Goal: Navigation & Orientation: Find specific page/section

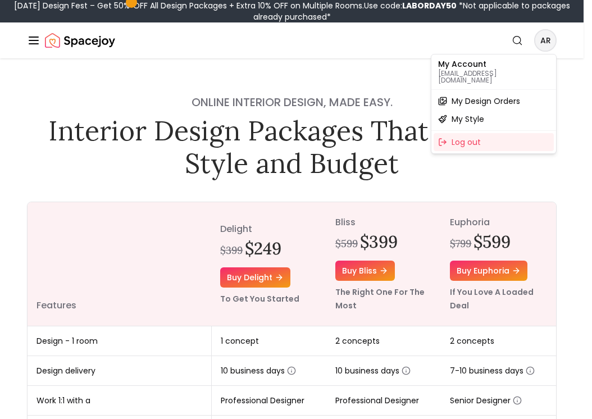
click at [500, 95] on span "My Design Orders" at bounding box center [485, 100] width 68 height 11
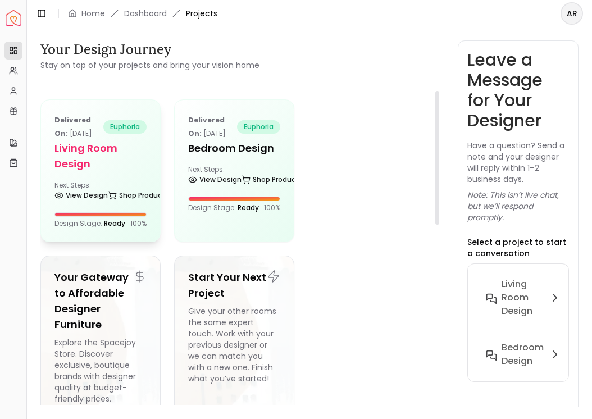
click at [104, 170] on h5 "Living Room Design" at bounding box center [100, 155] width 92 height 31
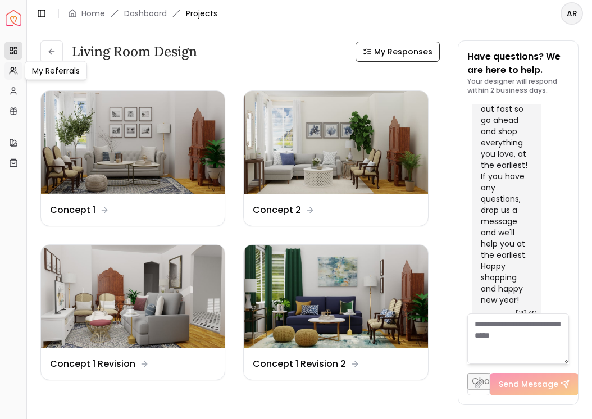
click at [9, 75] on link "My Referrals" at bounding box center [13, 71] width 18 height 18
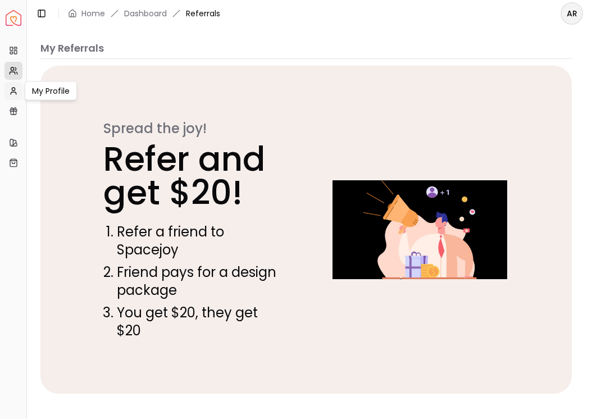
click at [16, 95] on link "My Profile" at bounding box center [13, 91] width 18 height 18
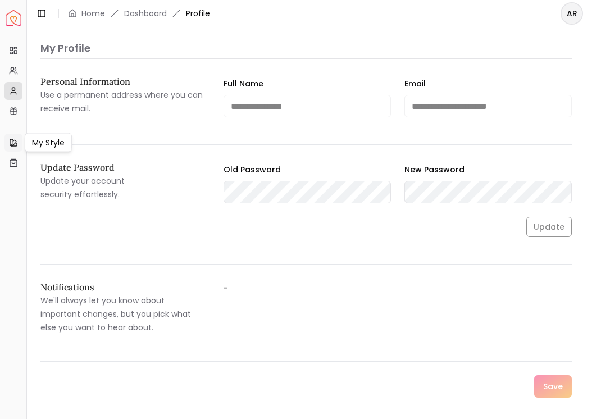
click at [12, 148] on link "My Style" at bounding box center [13, 143] width 18 height 18
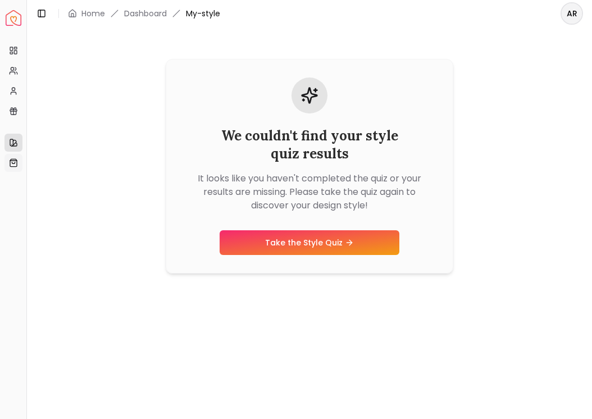
click at [13, 165] on icon at bounding box center [13, 162] width 9 height 9
